Goal: Task Accomplishment & Management: Use online tool/utility

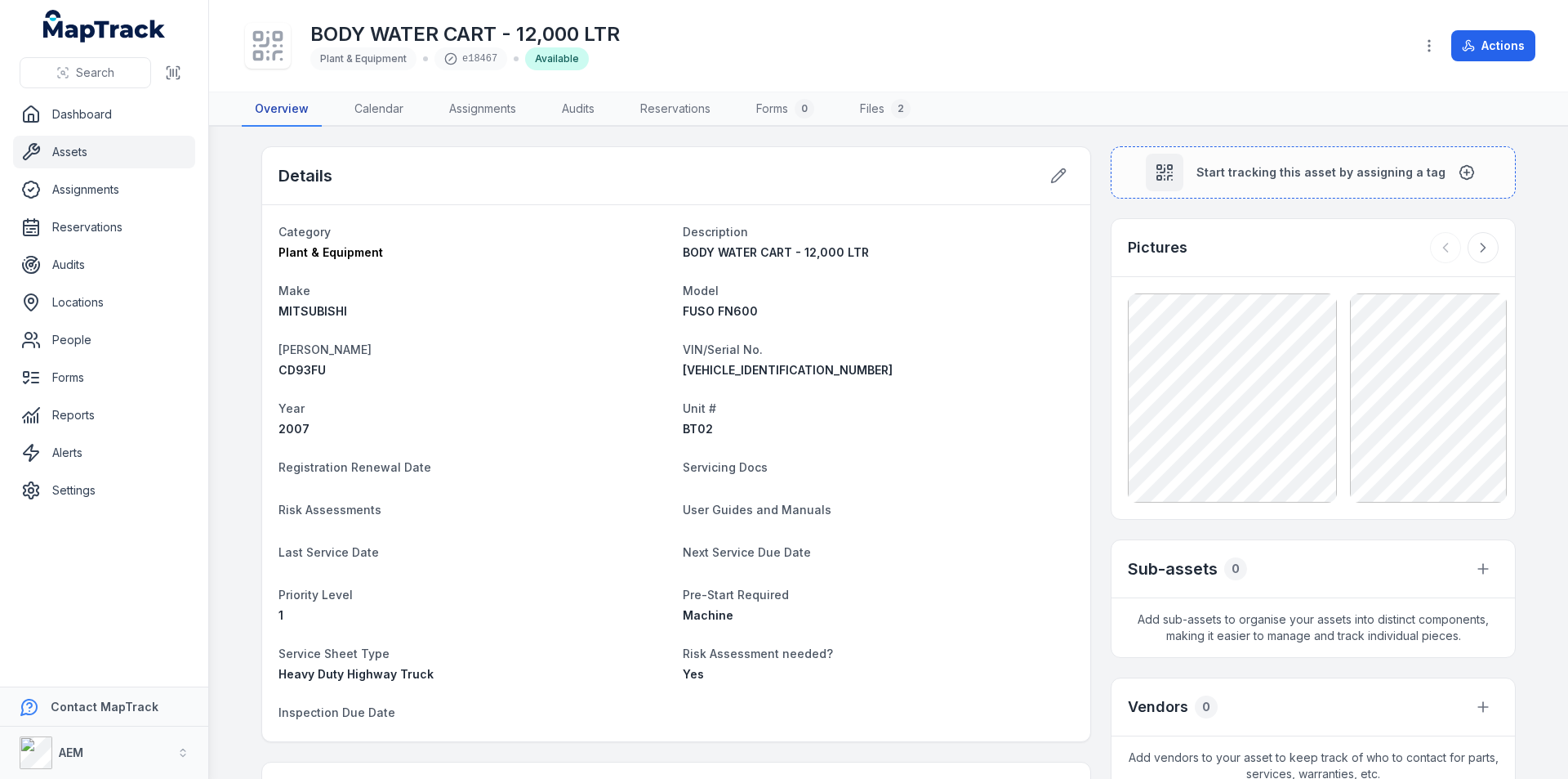
click at [272, 111] on link "Overview" at bounding box center [281, 110] width 80 height 35
click at [82, 148] on link "Assets" at bounding box center [104, 152] width 182 height 33
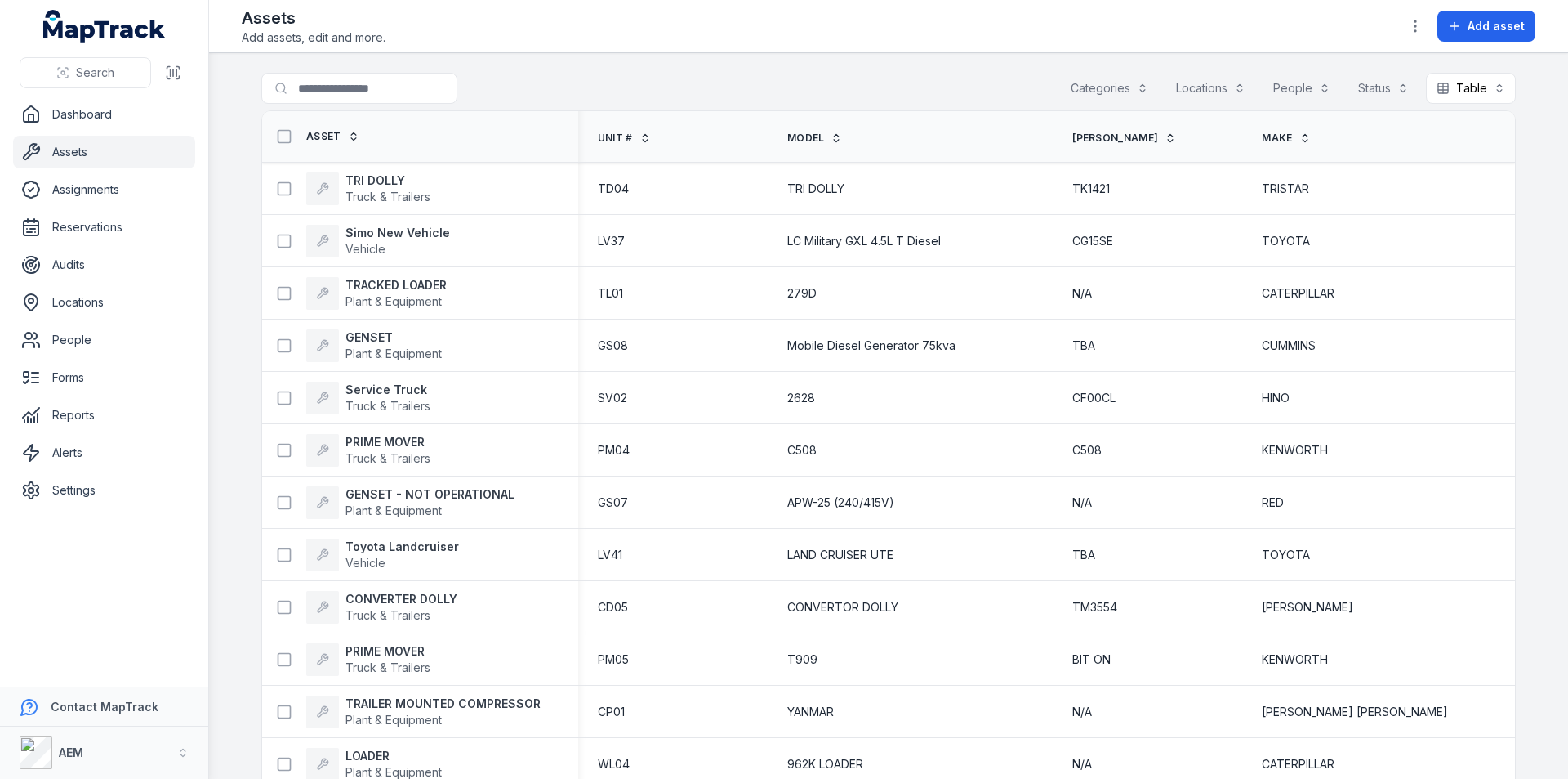
click at [624, 140] on span "Unit #" at bounding box center [615, 138] width 35 height 13
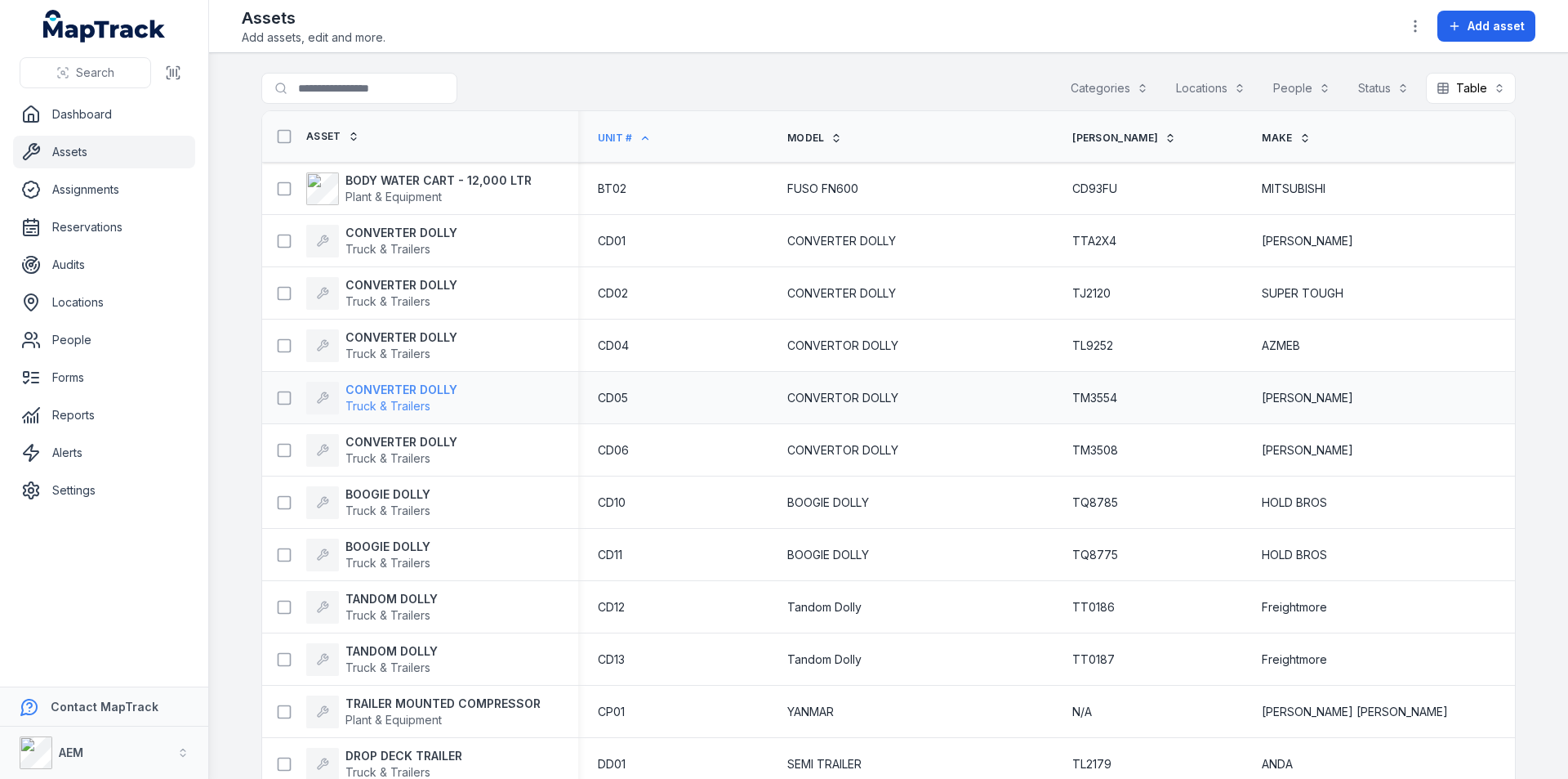
click at [357, 390] on strong "CONVERTER DOLLY" at bounding box center [402, 390] width 112 height 16
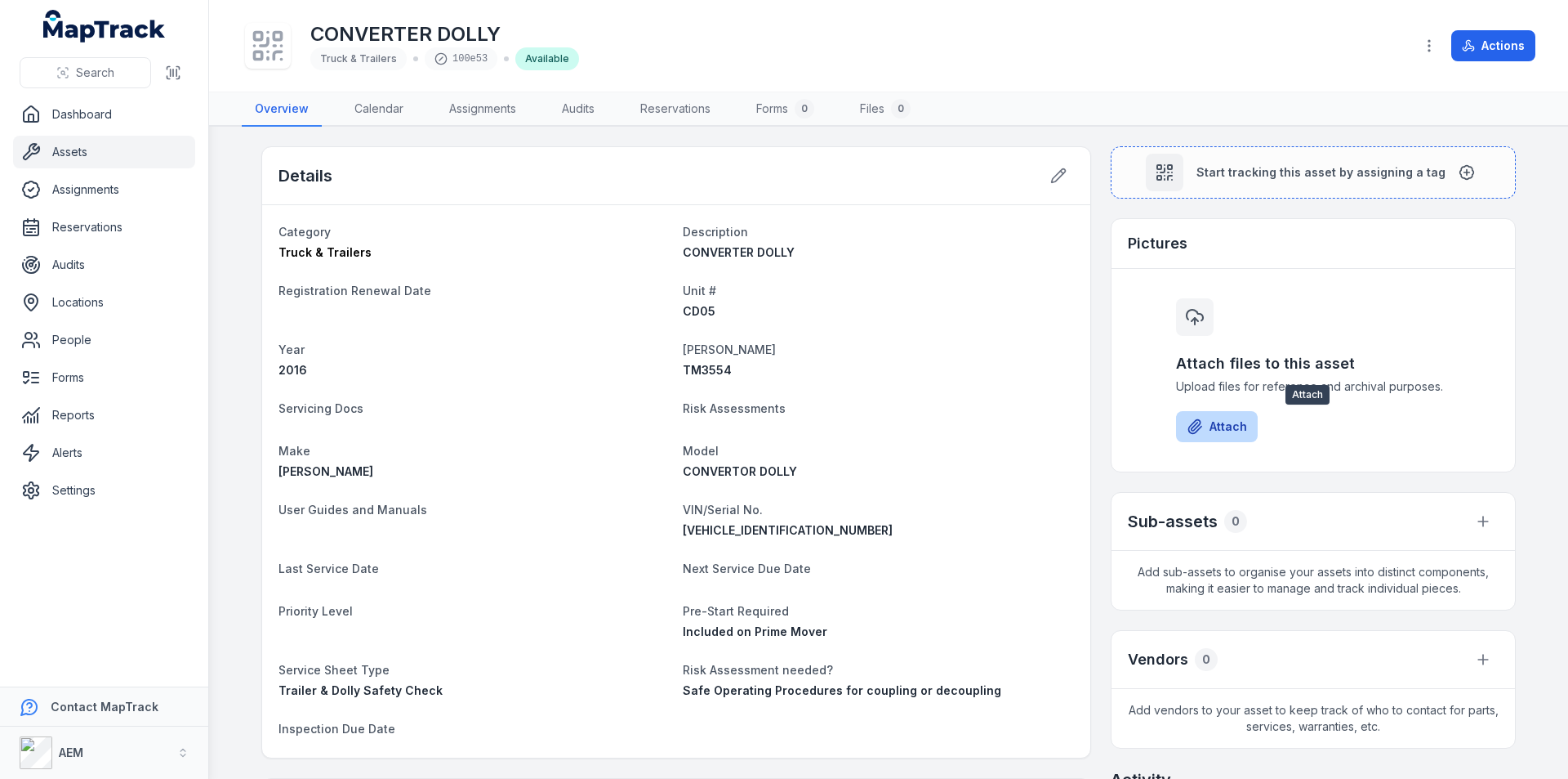
click at [1236, 425] on button "Attach" at bounding box center [1217, 426] width 82 height 31
